Goal: Check status: Check status

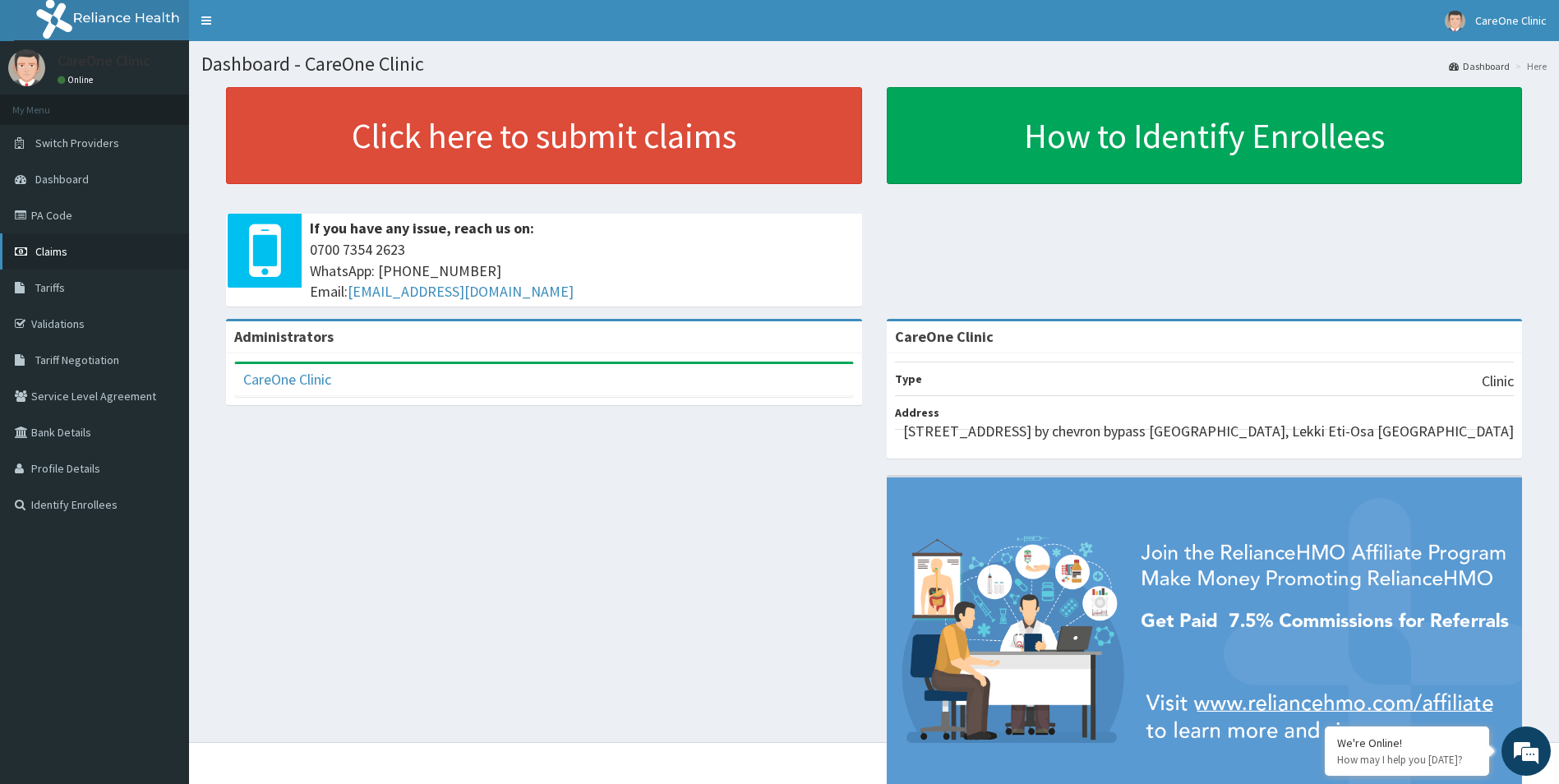
click at [47, 248] on span "Claims" at bounding box center [51, 251] width 32 height 14
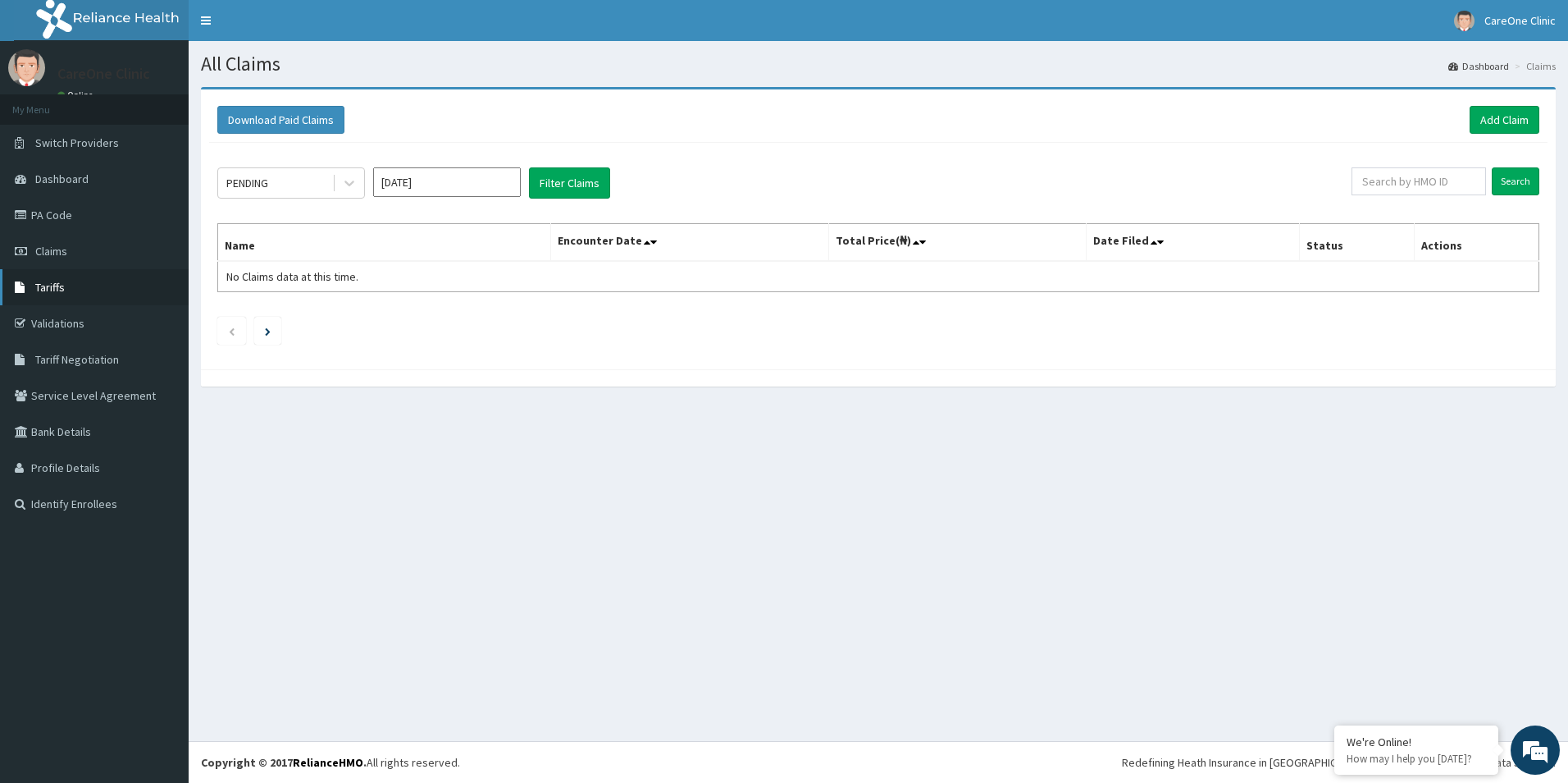
click at [49, 290] on span "Tariffs" at bounding box center [50, 286] width 30 height 14
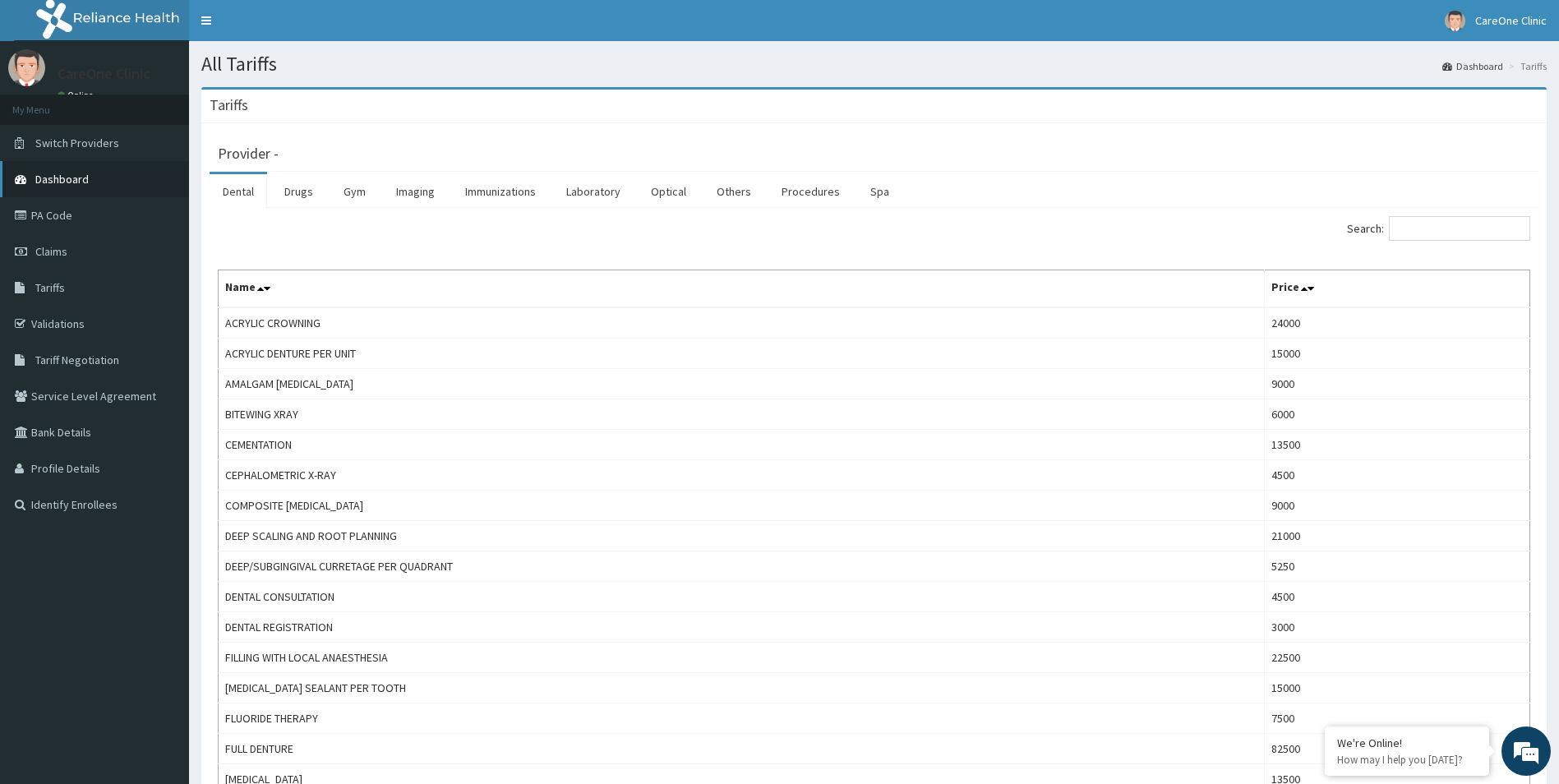
click at [53, 181] on span "Dashboard" at bounding box center [62, 178] width 54 height 14
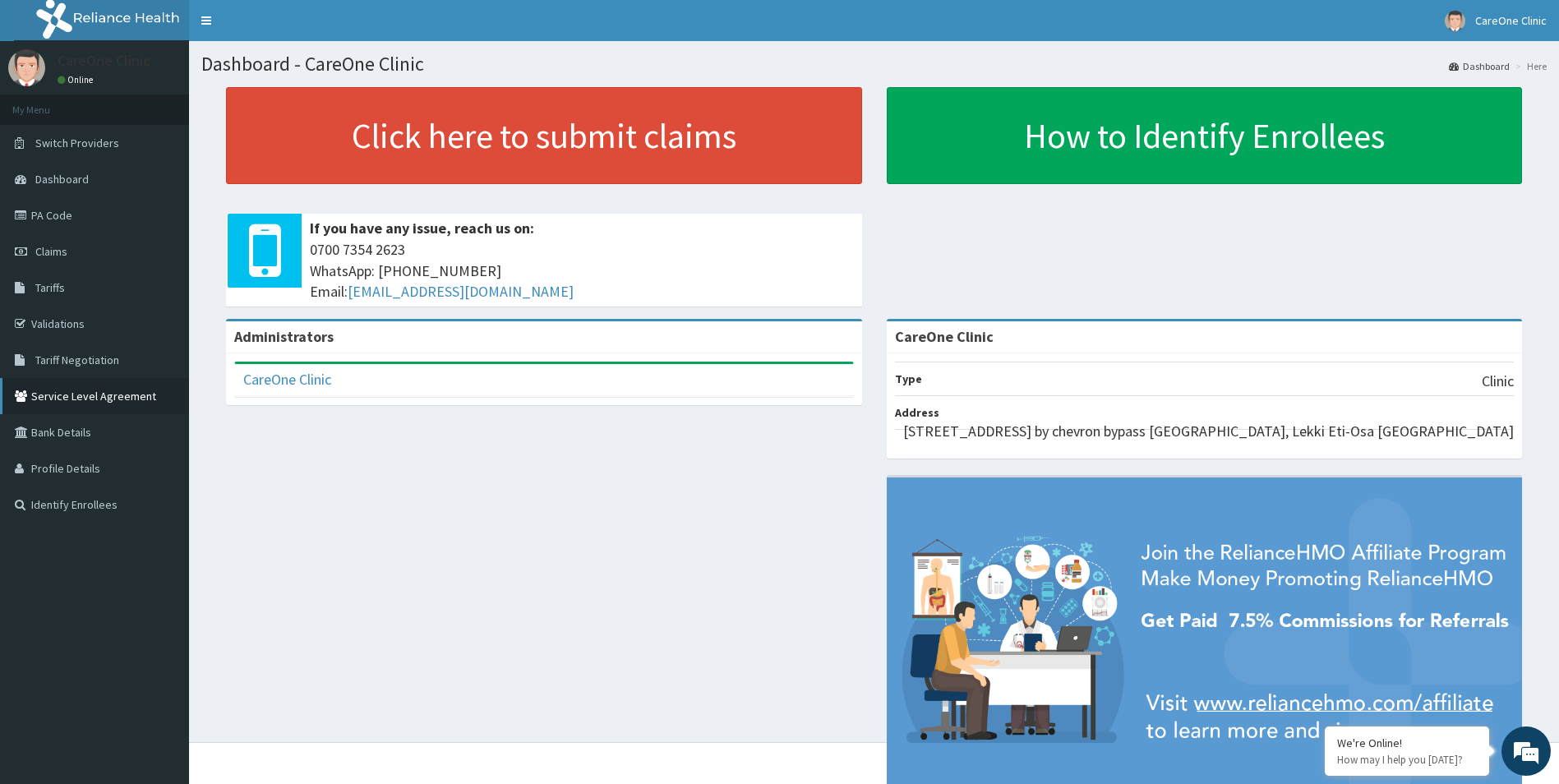
click at [62, 402] on link "Service Level Agreement" at bounding box center [94, 396] width 189 height 36
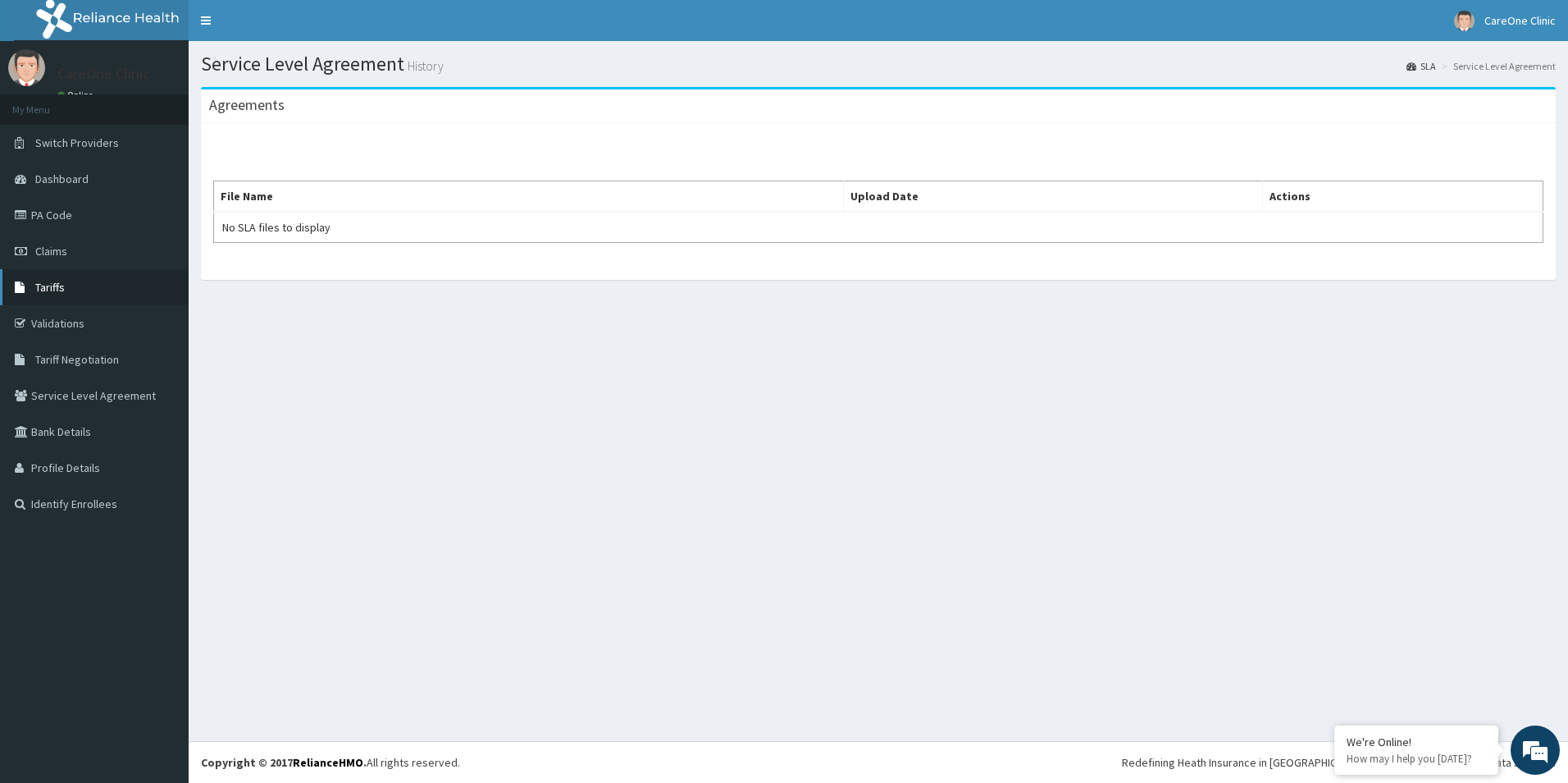
click at [47, 295] on link "Tariffs" at bounding box center [94, 287] width 188 height 36
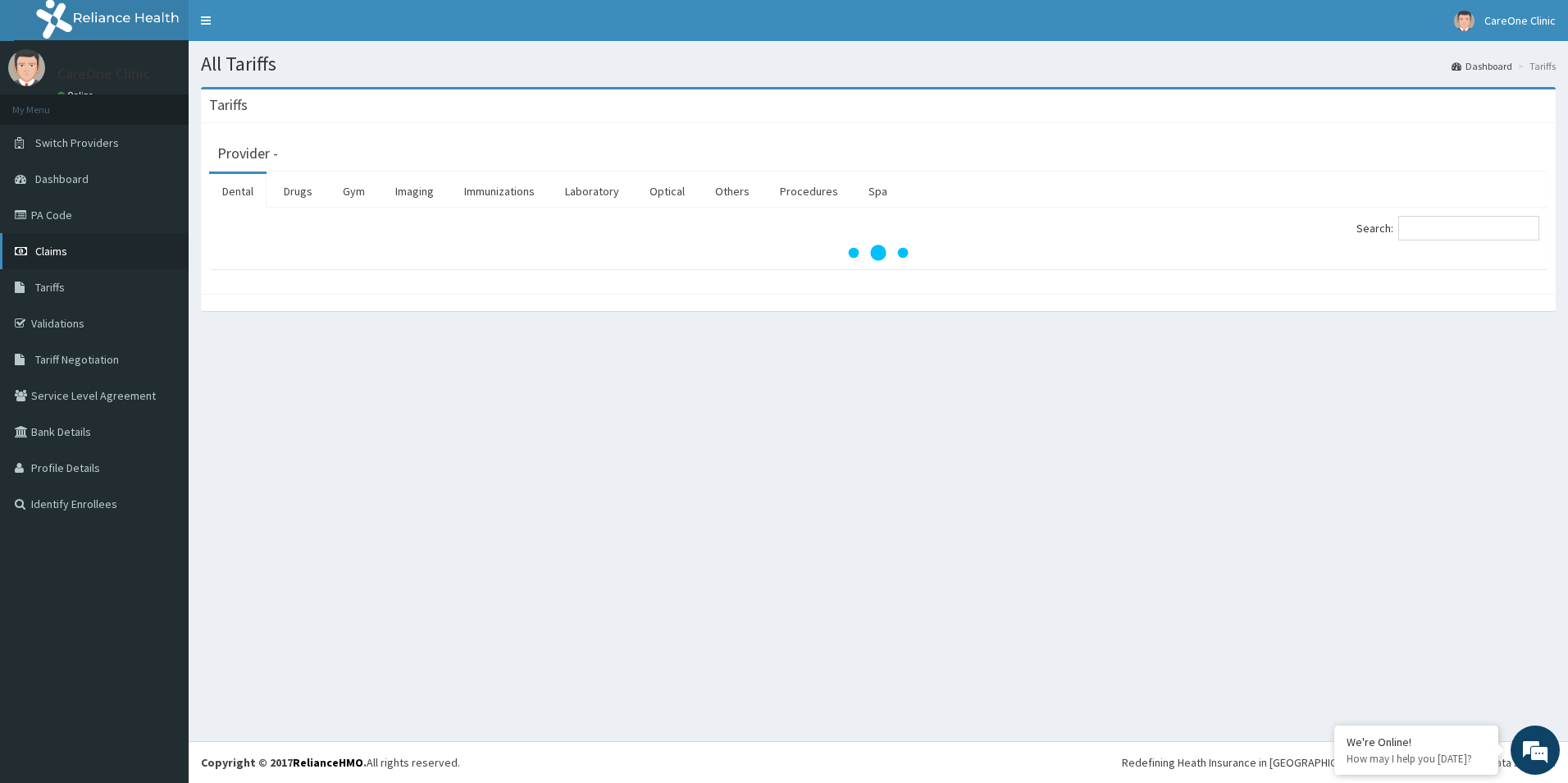
click at [39, 258] on link "Claims" at bounding box center [94, 251] width 188 height 36
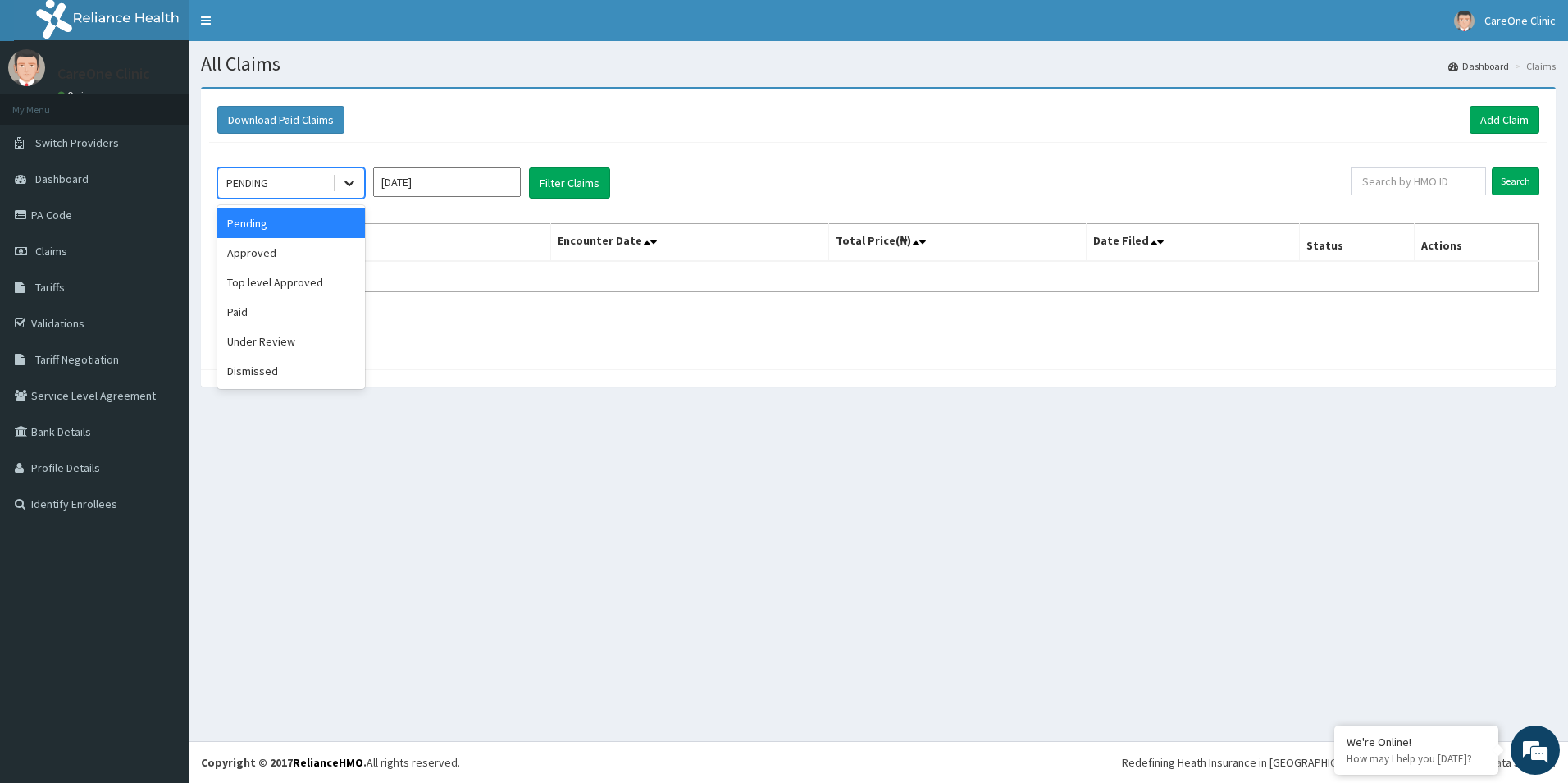
click at [346, 177] on icon at bounding box center [349, 183] width 16 height 16
click at [309, 254] on div "Approved" at bounding box center [291, 253] width 147 height 30
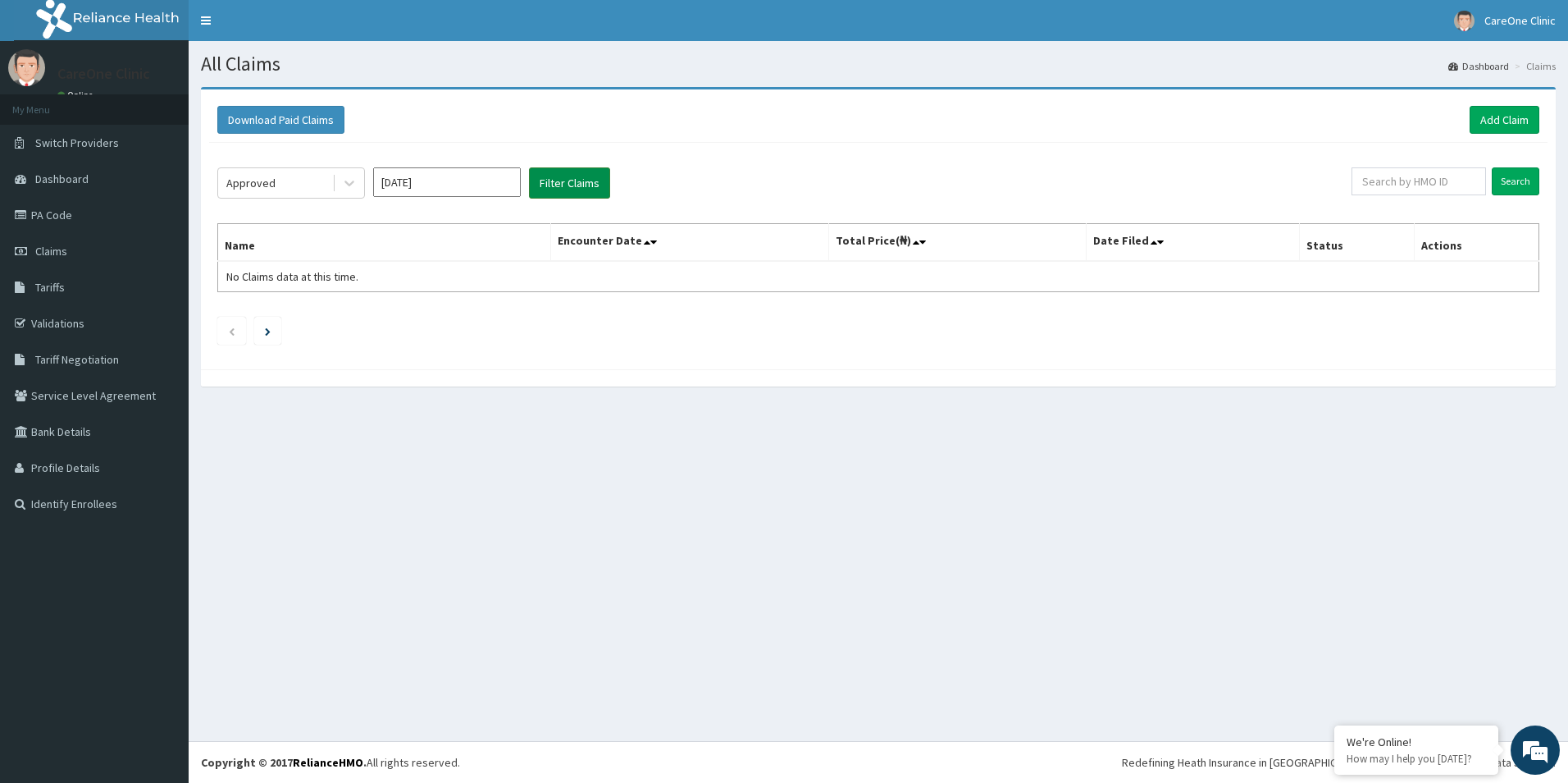
click at [541, 175] on button "Filter Claims" at bounding box center [569, 183] width 81 height 32
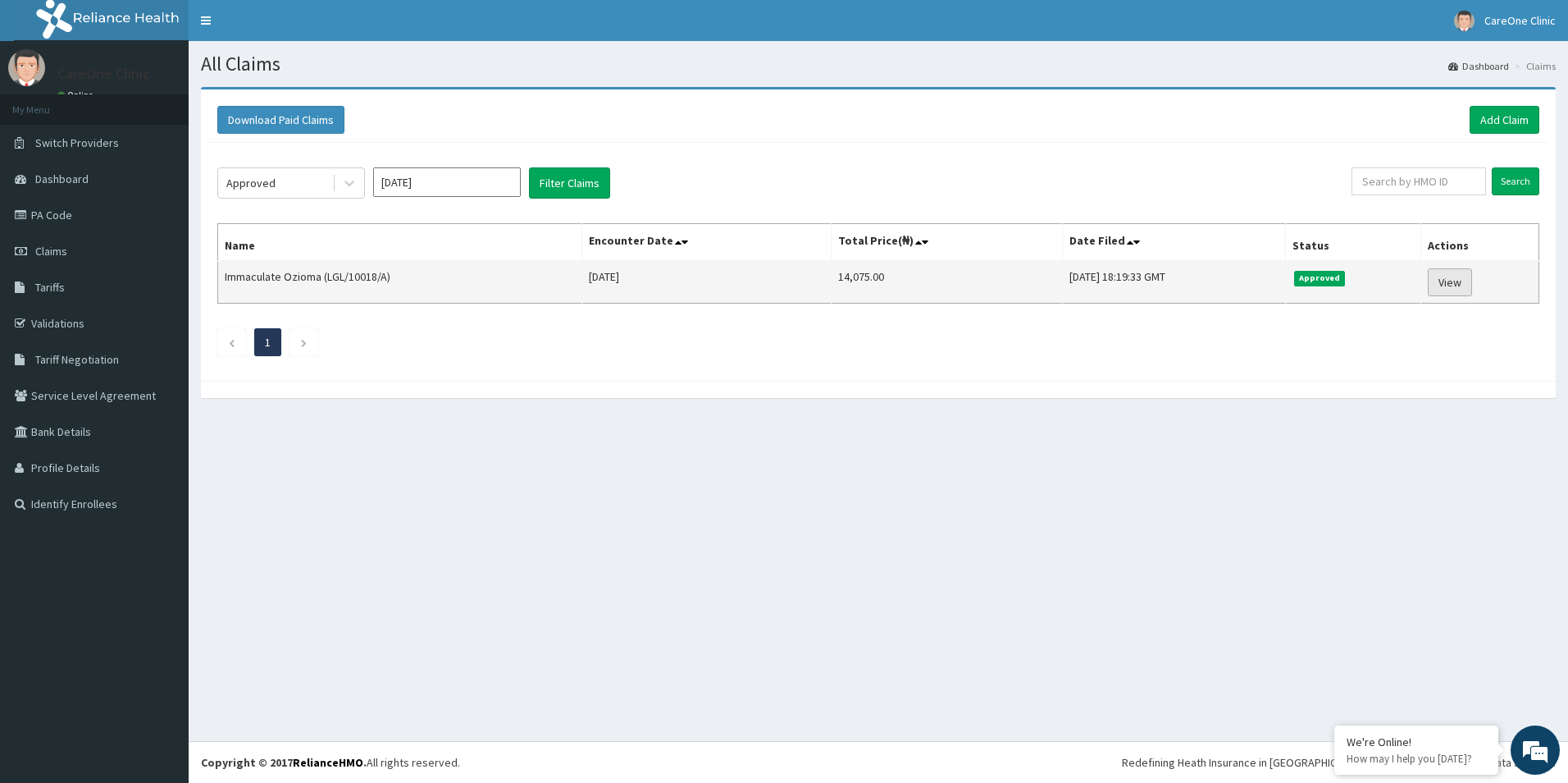
click at [1461, 284] on link "View" at bounding box center [1449, 281] width 44 height 28
